Goal: Task Accomplishment & Management: Complete application form

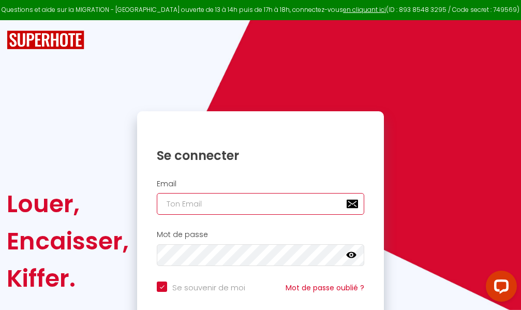
click at [257, 202] on input "email" at bounding box center [261, 204] width 208 height 22
type input "m"
checkbox input "true"
type input "ma"
checkbox input "true"
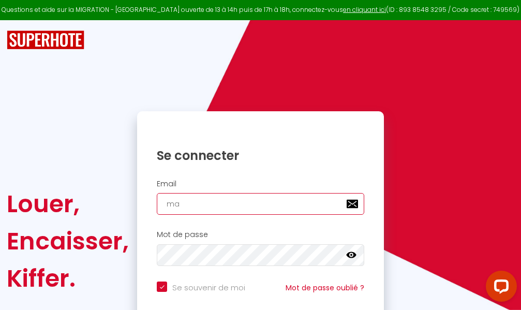
type input "mar"
checkbox input "true"
type input "marc"
checkbox input "true"
type input "marcd"
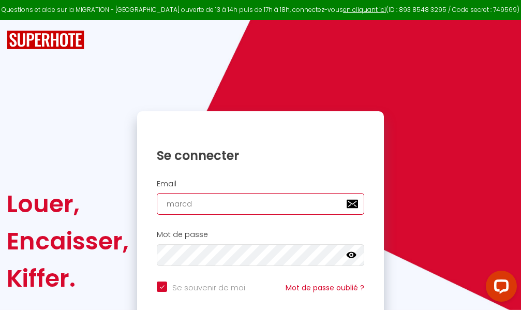
checkbox input "true"
type input "marcdp"
checkbox input "true"
type input "marcdpo"
checkbox input "true"
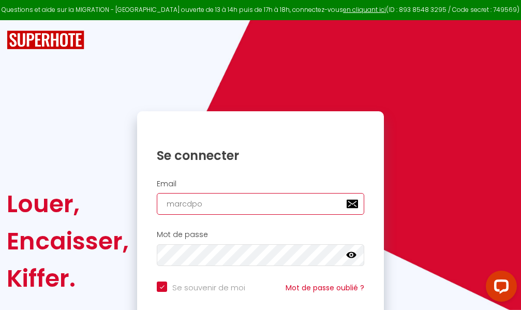
type input "marcdpoz"
checkbox input "true"
type input "marcdpoz."
checkbox input "true"
type input "marcdpoz.l"
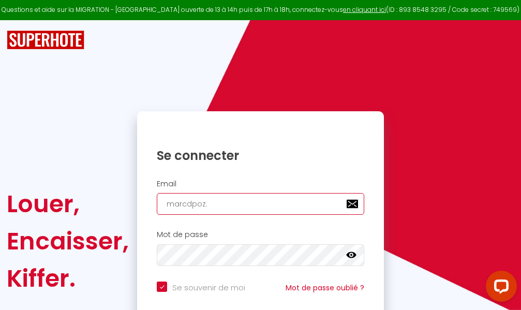
checkbox input "true"
type input "marcdpoz.lo"
checkbox input "true"
type input "marcdpoz.loc"
checkbox input "true"
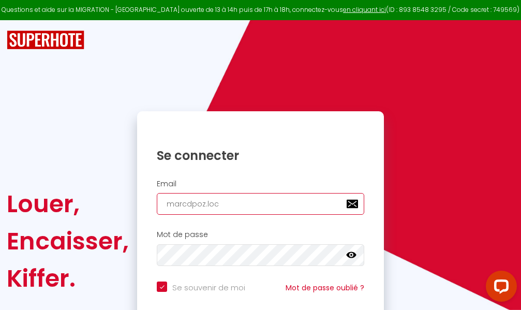
type input "marcdpoz.loca"
checkbox input "true"
type input "marcdpoz.locat"
checkbox input "true"
type input "marcdpoz.locati"
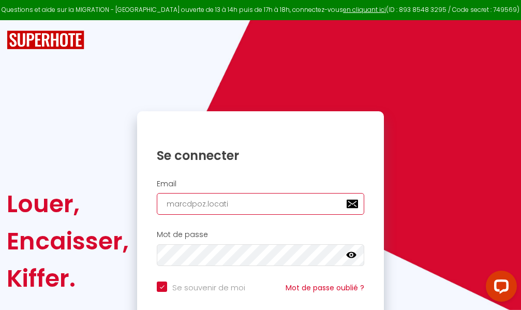
checkbox input "true"
type input "marcdpoz.locatio"
checkbox input "true"
type input "marcdpoz.location"
checkbox input "true"
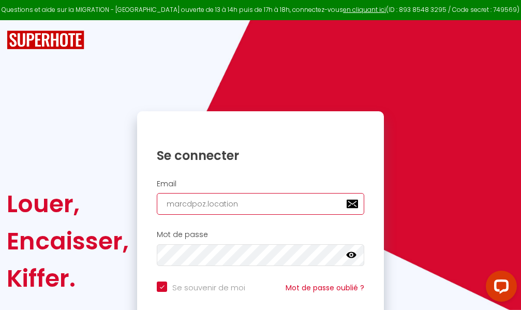
type input "marcdpoz.location@"
checkbox input "true"
type input "marcdpoz.location@g"
checkbox input "true"
type input "marcdpoz.location@gm"
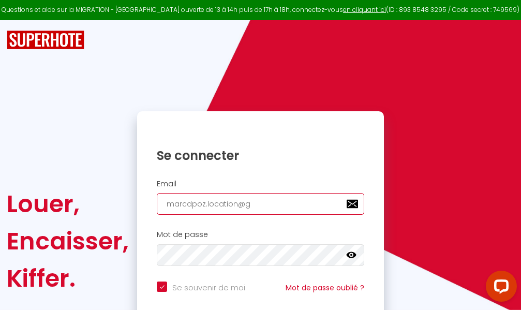
checkbox input "true"
type input "marcdpoz.location@gma"
checkbox input "true"
type input "marcdpoz.location@gmai"
checkbox input "true"
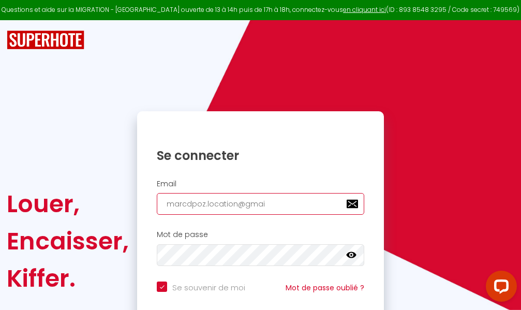
type input "[EMAIL_ADDRESS]"
checkbox input "true"
type input "[EMAIL_ADDRESS]."
checkbox input "true"
type input "marcdpoz.location@gmail.c"
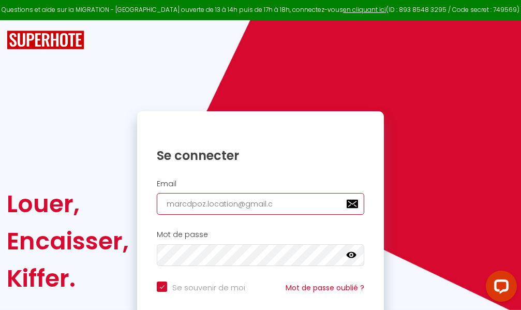
checkbox input "true"
type input "[EMAIL_ADDRESS][DOMAIN_NAME]"
checkbox input "true"
type input "[EMAIL_ADDRESS][DOMAIN_NAME]"
checkbox input "true"
